Goal: Information Seeking & Learning: Learn about a topic

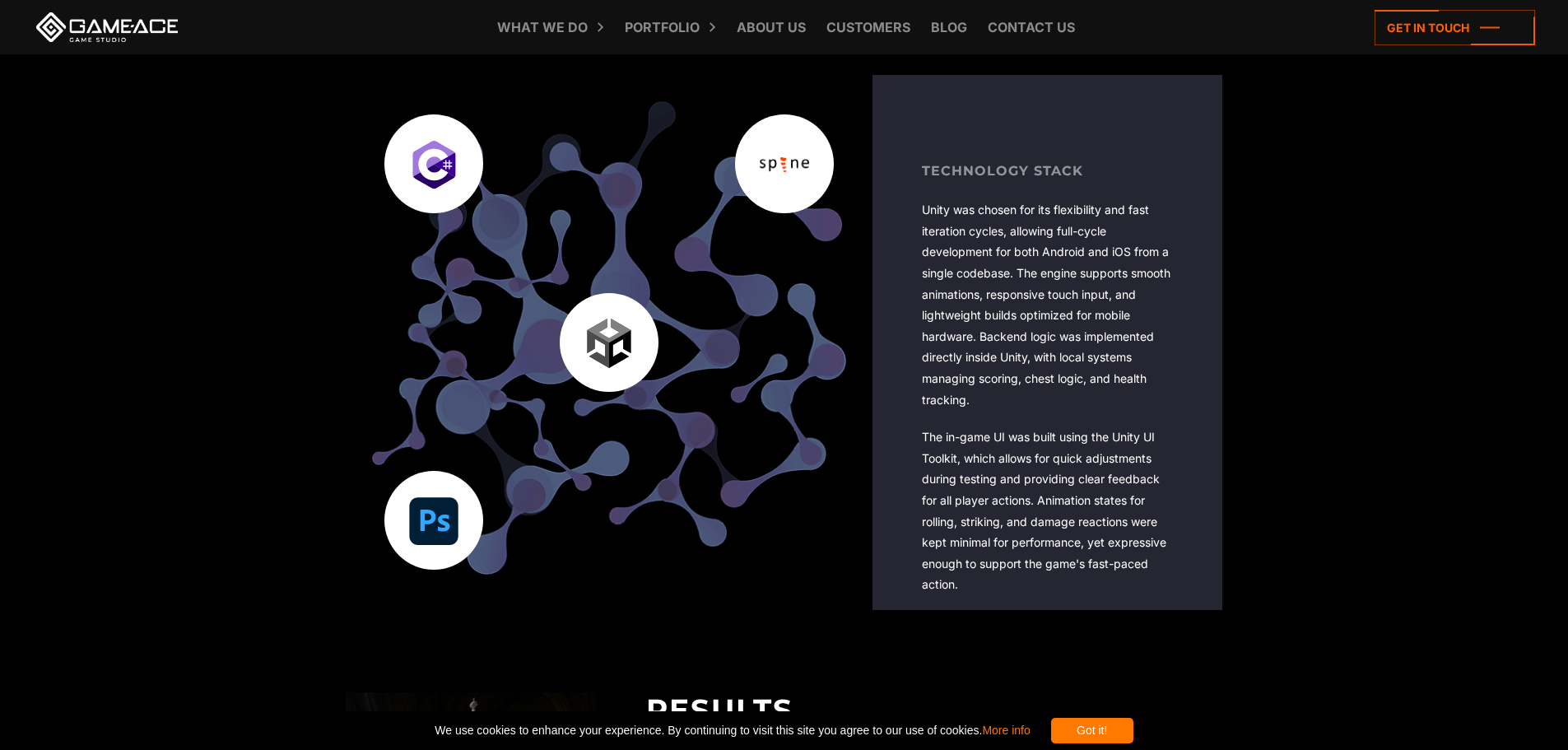
scroll to position [3184, 0]
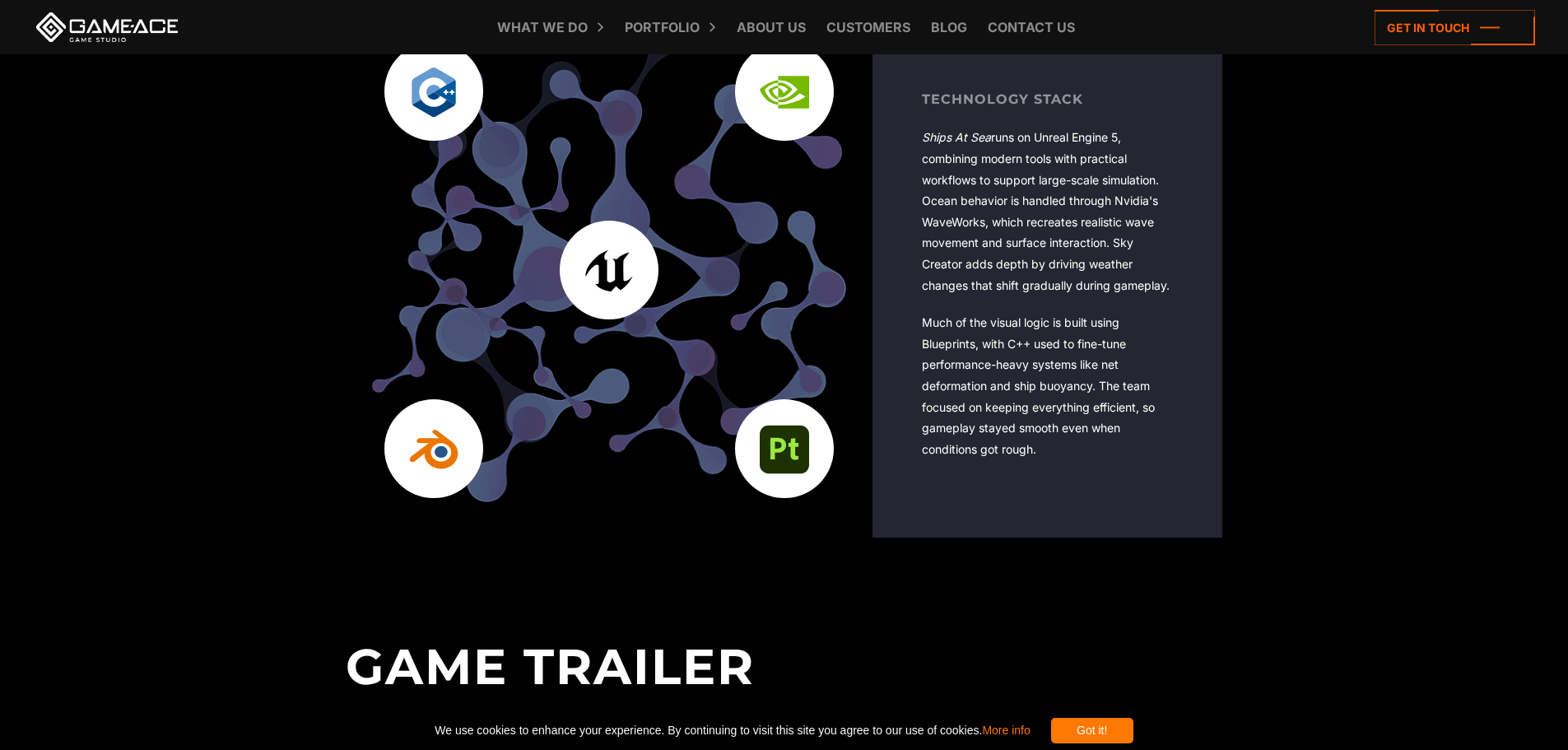
scroll to position [3509, 0]
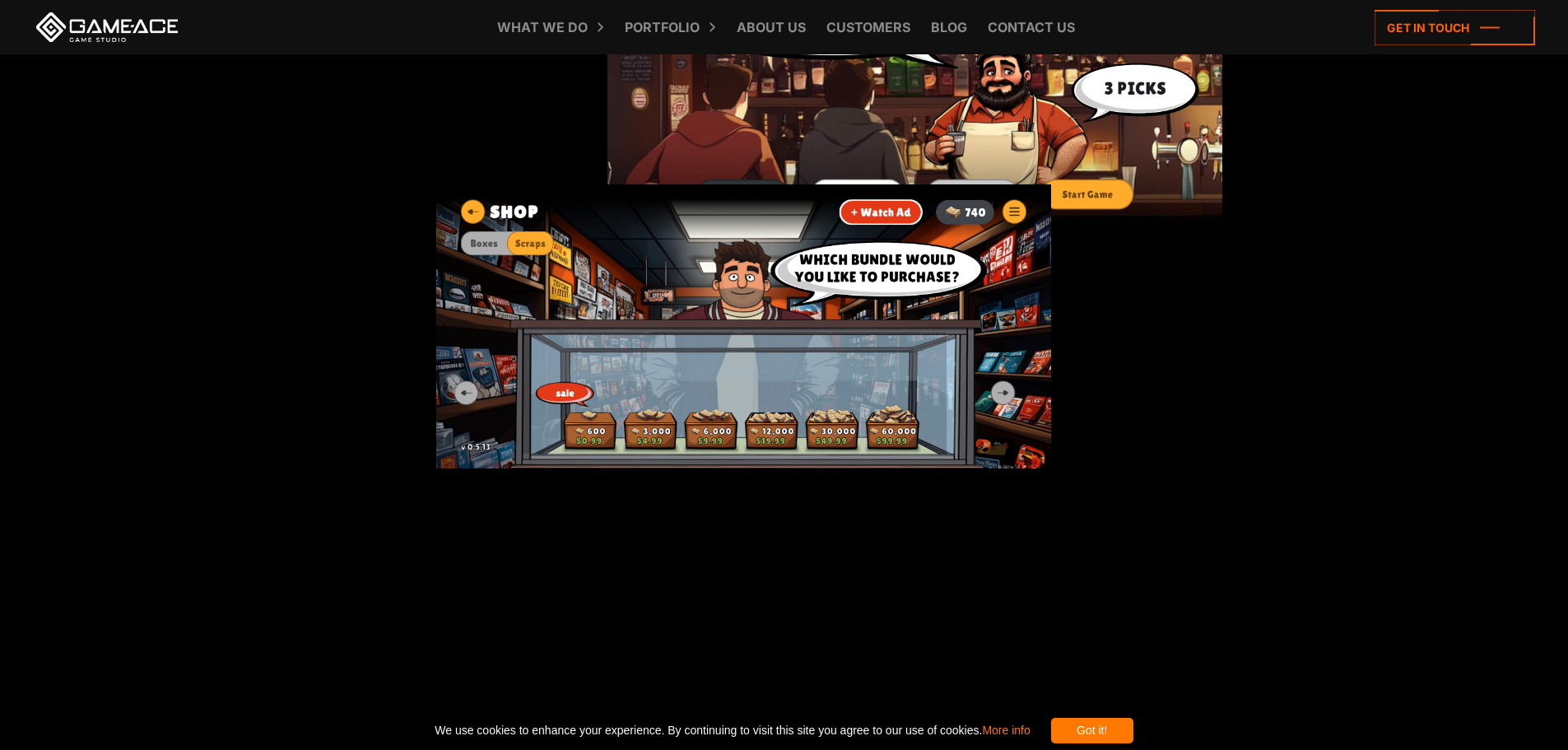
scroll to position [2306, 0]
